Goal: Task Accomplishment & Management: Complete application form

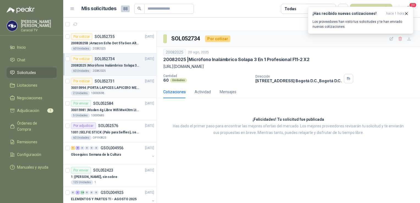
click at [100, 92] on p "10000598" at bounding box center [97, 93] width 13 height 4
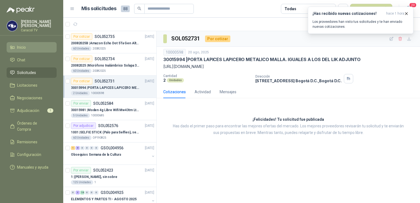
click at [30, 46] on li "Inicio" at bounding box center [31, 47] width 43 height 6
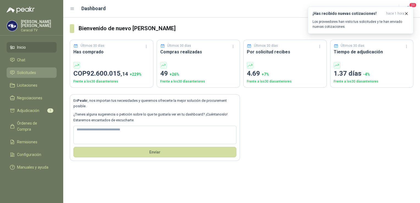
click at [29, 71] on span "Solicitudes" at bounding box center [26, 72] width 19 height 6
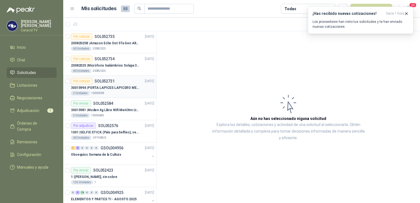
click at [102, 87] on p "30015994 | PORTA LAPICES LAPICERO METALICO MALLA. IGUALES A LOS DEL LIK ADJUNTO" at bounding box center [105, 87] width 68 height 5
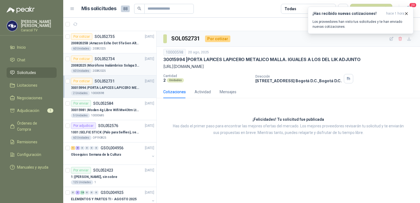
click at [99, 67] on p "20082025 | Micrófono Inalámbrico Solapa 3 En 1 Profesional F11-2 X2" at bounding box center [105, 65] width 68 height 5
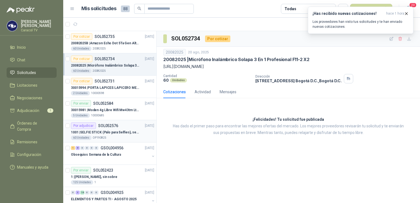
click at [112, 132] on p "1001 | SELFIE STICK (Palo para Selfies), segun link adjunto" at bounding box center [105, 132] width 68 height 5
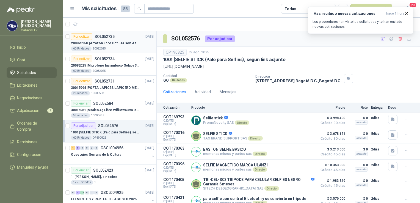
click at [105, 47] on div "60 Unidades 20082025" at bounding box center [112, 48] width 83 height 4
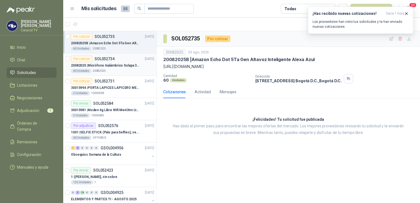
click at [113, 67] on p "20082025 | Micrófono Inalámbrico Solapa 3 En 1 Profesional F11-2 X2" at bounding box center [105, 65] width 68 height 5
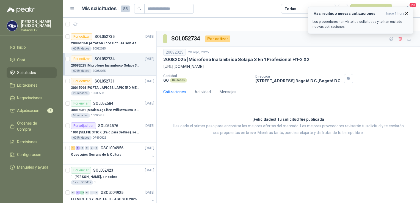
click at [405, 13] on icon "button" at bounding box center [406, 13] width 5 height 5
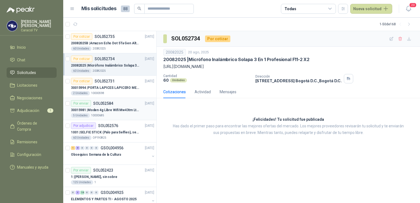
click at [133, 111] on p "30015981 | Moden 4g Libre Wifi Mw43tm Lte Router Móvil Internet 5ghz" at bounding box center [105, 109] width 68 height 5
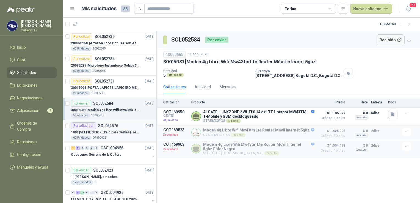
click at [122, 131] on p "1001 | SELFIE STICK (Palo para Selfies), segun link adjunto" at bounding box center [105, 132] width 68 height 5
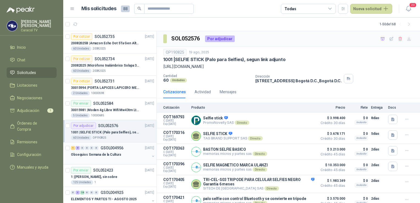
click at [110, 150] on div "1 8 0 0 0 0 GSOL004956 [DATE]" at bounding box center [113, 147] width 84 height 7
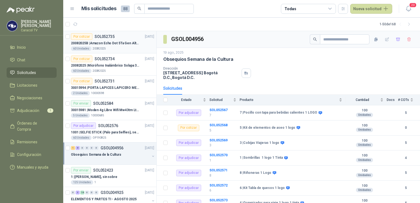
click at [113, 42] on p "20082025B | Amazon Echo Dot 5Ta Gen Altavoz Inteligente Alexa Azul" at bounding box center [105, 43] width 68 height 5
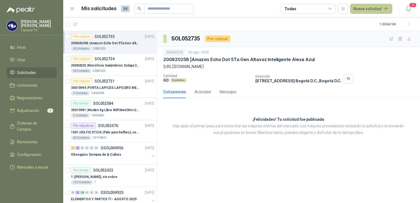
click at [367, 9] on button "Nueva solicitud" at bounding box center [371, 9] width 42 height 10
click at [367, 21] on link "Solicitud" at bounding box center [377, 22] width 47 height 10
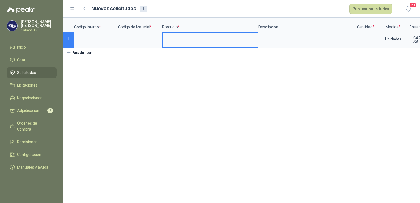
click at [181, 41] on input at bounding box center [210, 38] width 95 height 11
click at [83, 39] on input at bounding box center [96, 38] width 43 height 11
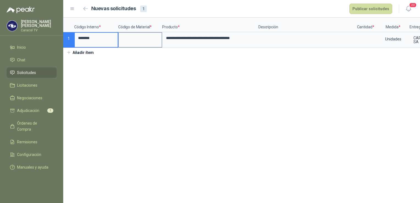
click at [145, 42] on input at bounding box center [140, 38] width 43 height 11
click at [360, 36] on input at bounding box center [365, 38] width 21 height 11
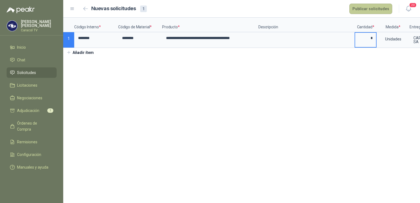
type input "*"
click at [371, 10] on button "Publicar solicitudes" at bounding box center [370, 9] width 43 height 10
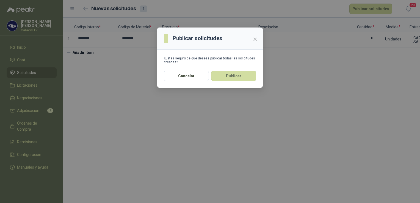
click at [242, 74] on button "Publicar" at bounding box center [233, 76] width 45 height 10
